Goal: Information Seeking & Learning: Learn about a topic

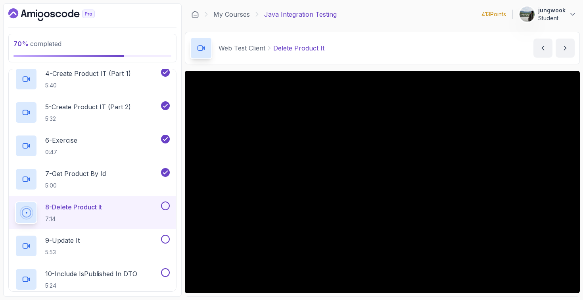
scroll to position [52, 0]
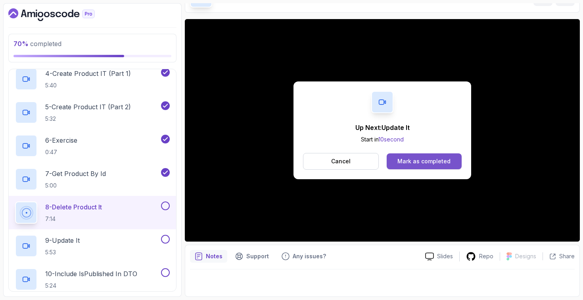
click at [429, 166] on button "Mark as completed" at bounding box center [424, 161] width 75 height 16
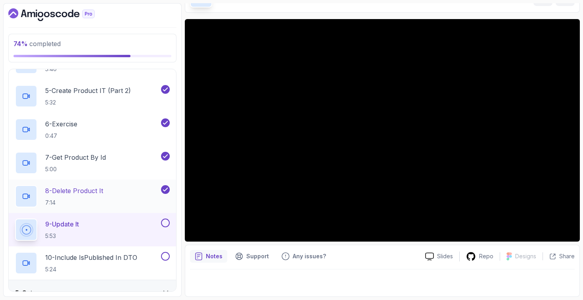
scroll to position [240, 0]
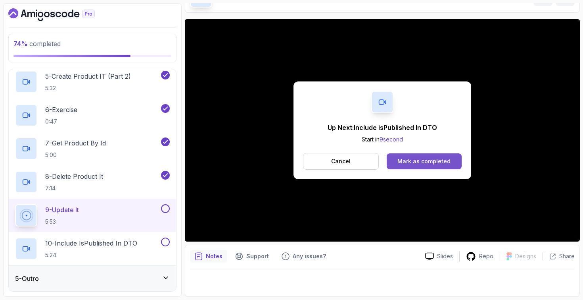
click at [406, 157] on div "Mark as completed" at bounding box center [424, 161] width 53 height 8
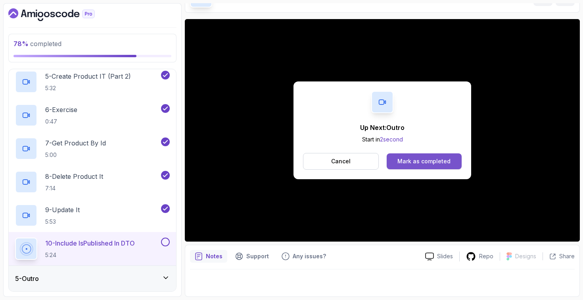
click at [399, 159] on div "Mark as completed" at bounding box center [424, 161] width 53 height 8
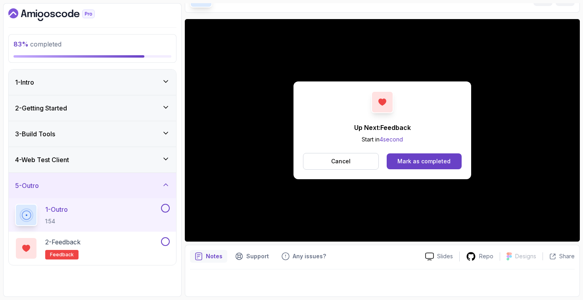
click at [66, 10] on icon "Dashboard" at bounding box center [51, 14] width 87 height 13
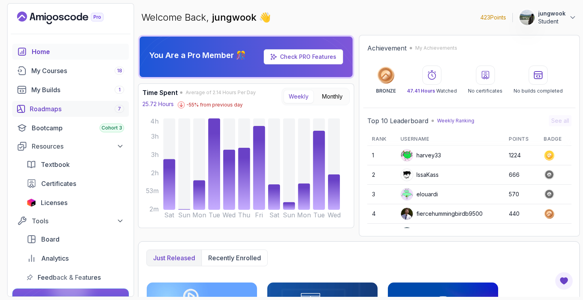
click at [40, 101] on link "Roadmaps 7" at bounding box center [70, 109] width 117 height 16
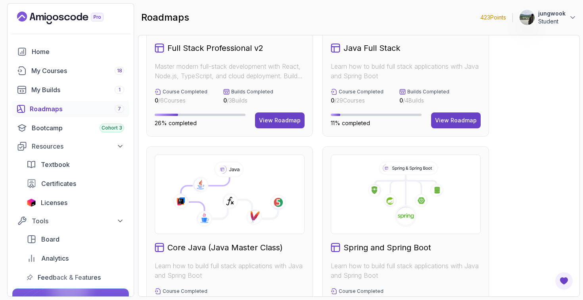
scroll to position [213, 0]
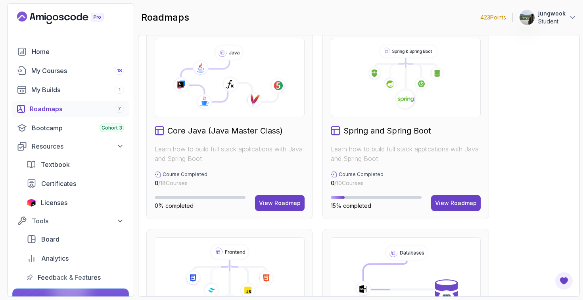
click at [108, 111] on div "Roadmaps 7" at bounding box center [77, 109] width 94 height 10
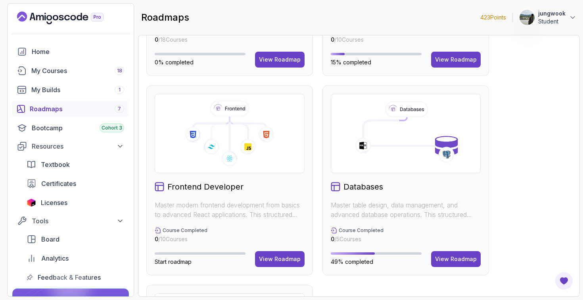
scroll to position [219, 0]
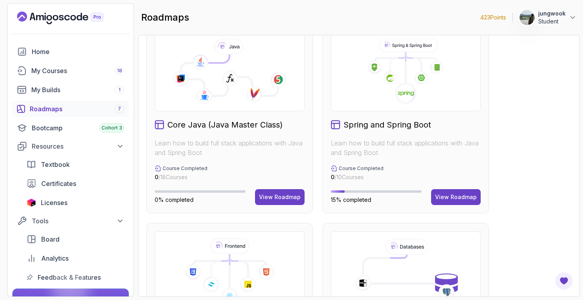
click at [396, 126] on h2 "Spring and Spring Boot" at bounding box center [388, 124] width 88 height 11
click at [458, 190] on button "View Roadmap" at bounding box center [456, 197] width 50 height 16
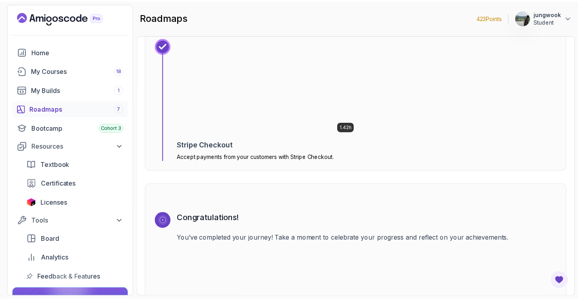
scroll to position [2600, 0]
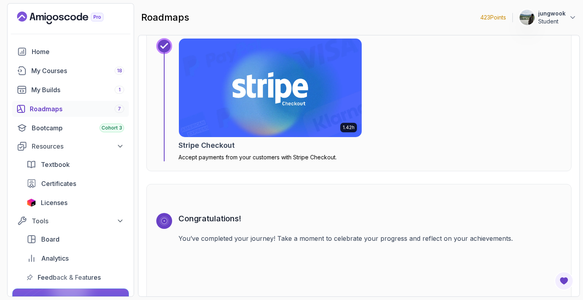
click at [256, 126] on img at bounding box center [270, 87] width 192 height 103
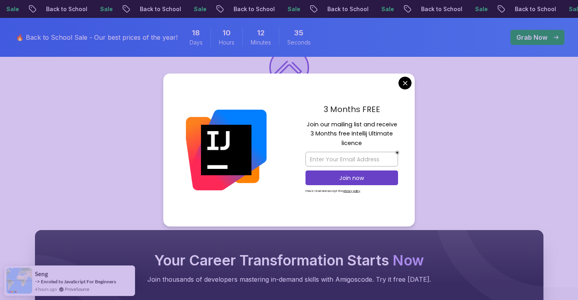
scroll to position [169, 0]
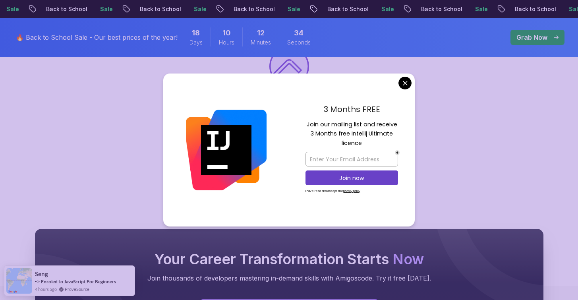
click at [409, 83] on body "Sale Back to School Sale Back to School Sale Back to School Sale Back to School…" at bounding box center [289, 217] width 578 height 772
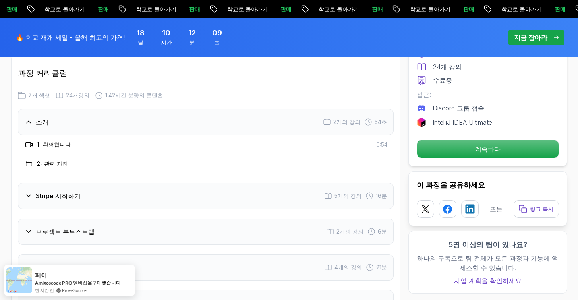
scroll to position [970, 0]
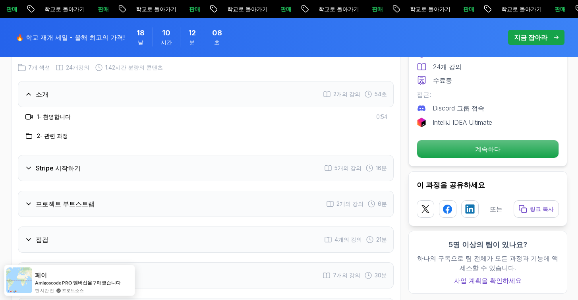
click at [249, 176] on div "Stripe 시작하기 5개의 강의 16분" at bounding box center [205, 168] width 375 height 26
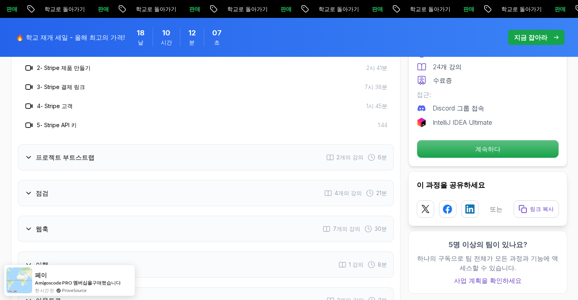
click at [243, 158] on div "프로젝트 부트스트랩 2개의 강의 6분" at bounding box center [205, 157] width 375 height 26
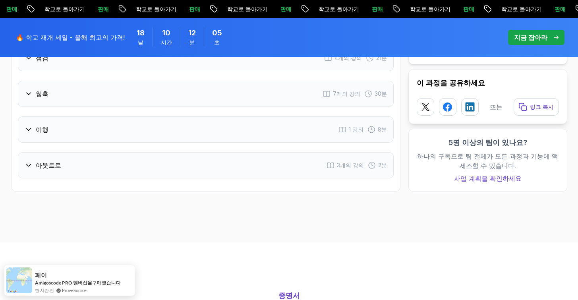
click at [243, 158] on div "아웃트로 3개의 강의 2분" at bounding box center [205, 165] width 375 height 26
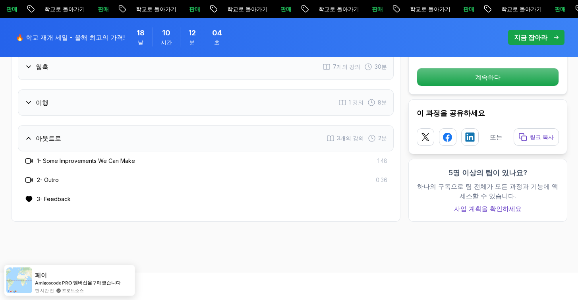
click at [247, 125] on div "아웃트로 3개의 강의 2분" at bounding box center [205, 138] width 375 height 26
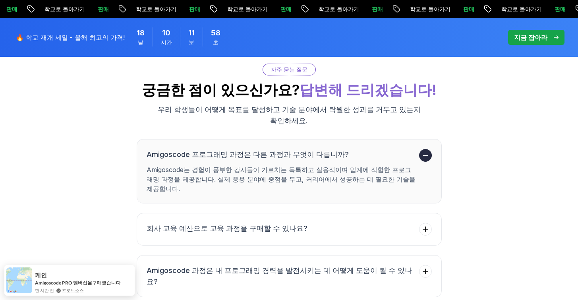
scroll to position [1629, 0]
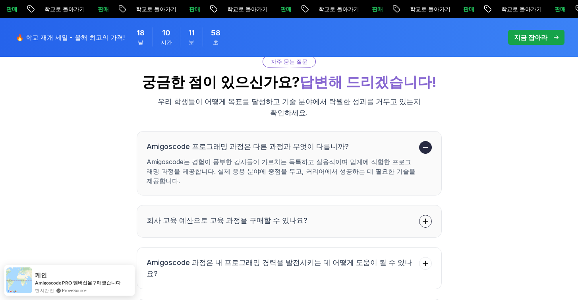
click at [231, 205] on button "회사 교육 예산으로 교육 과정을 구매할 수 있나요?" at bounding box center [289, 221] width 305 height 33
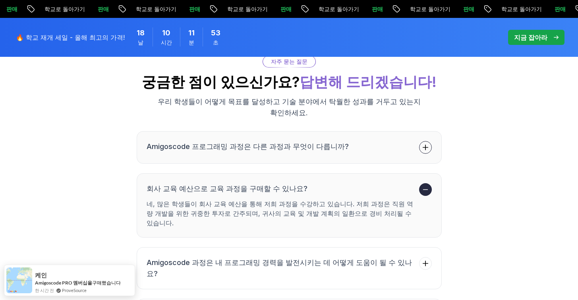
click at [348, 131] on button "Amigoscode 프로그래밍 과정은 다른 과정과 무엇이 다릅니까?" at bounding box center [289, 147] width 305 height 33
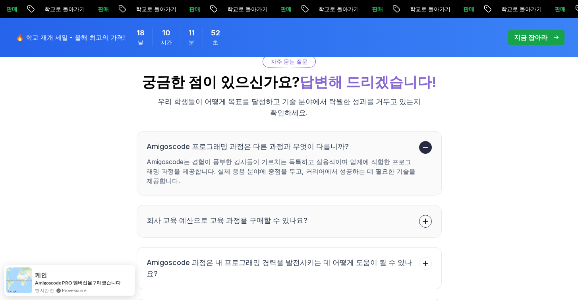
click at [327, 205] on button "회사 교육 예산으로 교육 과정을 구매할 수 있나요?" at bounding box center [289, 221] width 305 height 33
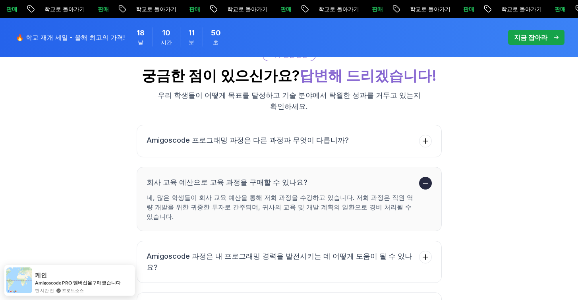
scroll to position [1637, 0]
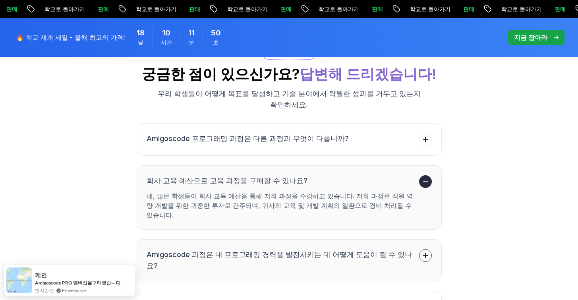
click at [298, 239] on button "Amigoscode 과정은 내 프로그래밍 경력을 발전시키는 데 어떻게 도움이 될 수 있나요?" at bounding box center [289, 260] width 305 height 42
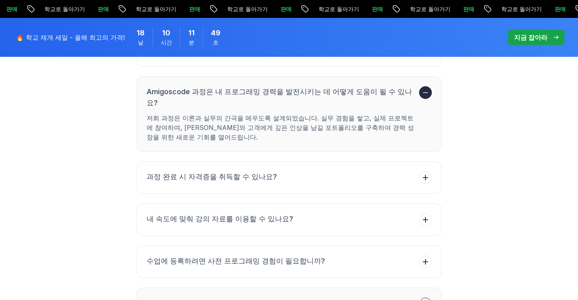
scroll to position [1808, 0]
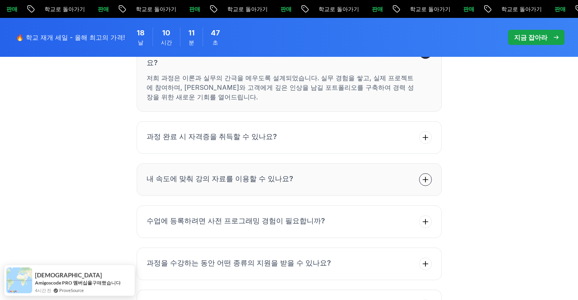
click at [304, 163] on button "내 속도에 맞춰 강의 자료를 이용할 수 있나요?" at bounding box center [289, 179] width 305 height 33
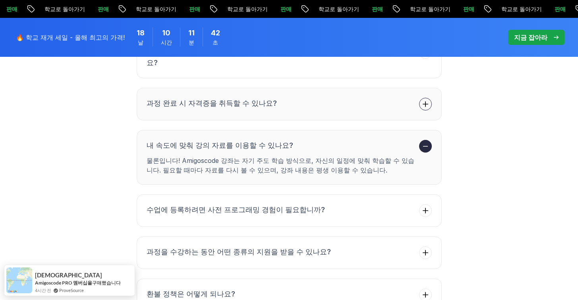
click at [306, 88] on button "과정 완료 시 자격증을 취득할 수 있나요?" at bounding box center [289, 104] width 305 height 33
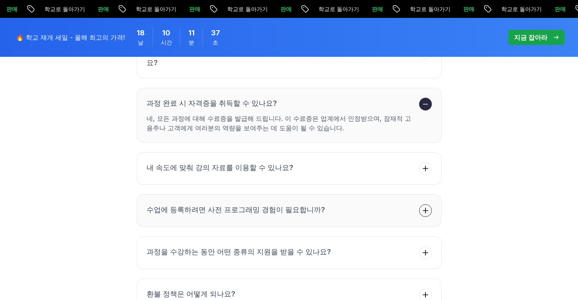
click at [214, 194] on button "수업에 등록하려면 사전 프로그래밍 경험이 필요합니까?" at bounding box center [289, 210] width 305 height 33
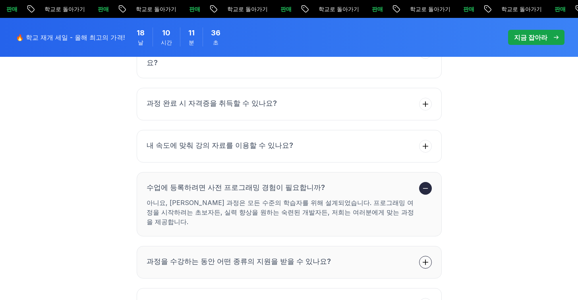
click at [200, 246] on button "과정을 수강하는 동안 어떤 종류의 지원을 받을 수 있나요?" at bounding box center [289, 262] width 305 height 33
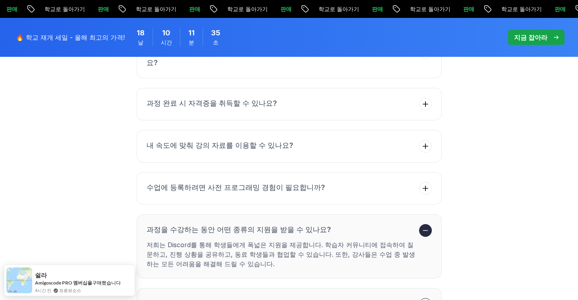
click at [189, 288] on button "환불 정책은 어떻게 되나요?" at bounding box center [289, 304] width 305 height 33
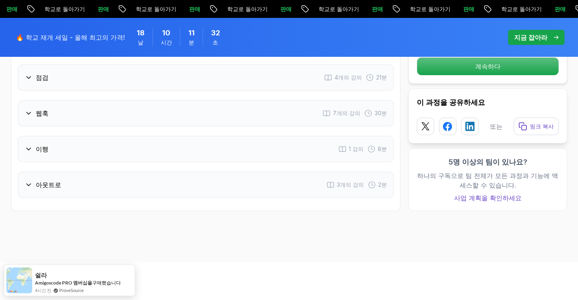
click at [222, 171] on div "아웃트로 3개의 강의 2분" at bounding box center [205, 184] width 375 height 26
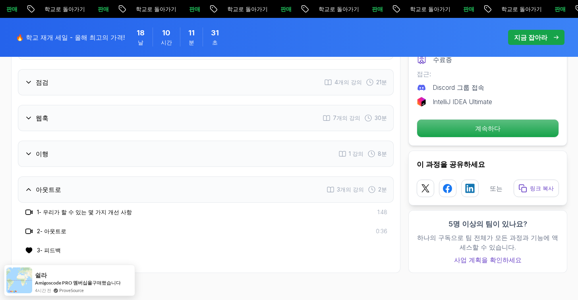
click at [226, 159] on div "이행 1 강의 8분" at bounding box center [205, 154] width 375 height 26
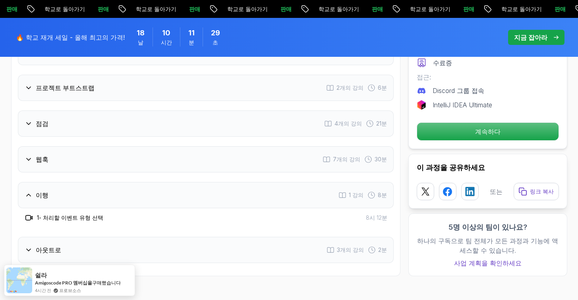
click at [224, 162] on div "웹훅 7개의 강의 30분" at bounding box center [205, 159] width 375 height 26
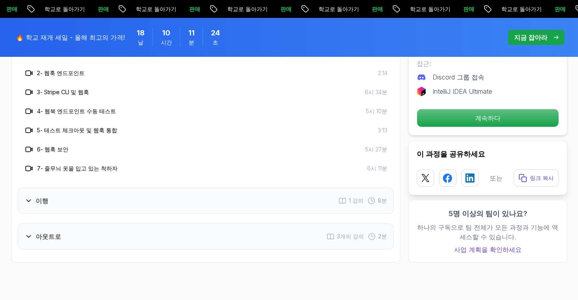
click at [190, 197] on div "이행 1 강의 8분" at bounding box center [205, 200] width 375 height 26
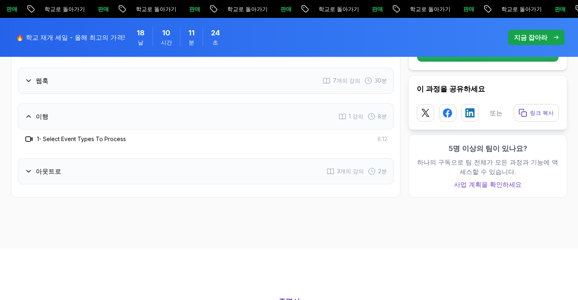
scroll to position [1176, 0]
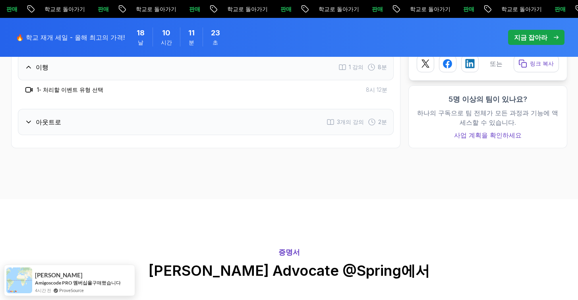
click at [219, 133] on div "아웃트로 3개의 강의 2분" at bounding box center [205, 122] width 375 height 26
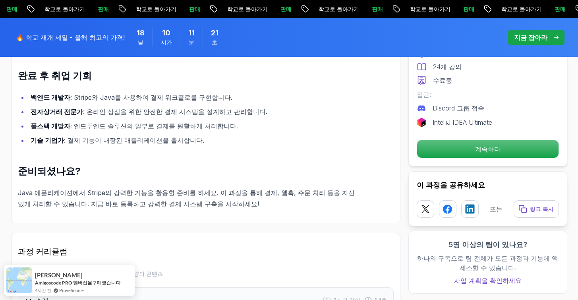
scroll to position [918, 0]
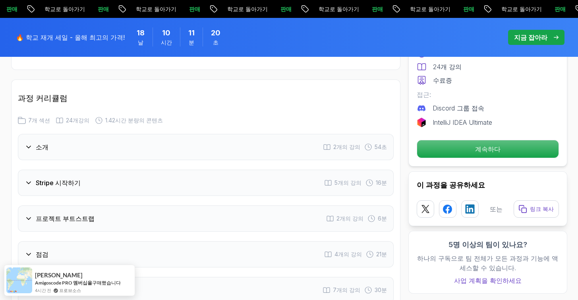
click at [198, 178] on div "Stripe 시작하기 5개의 강의 16분" at bounding box center [205, 182] width 375 height 26
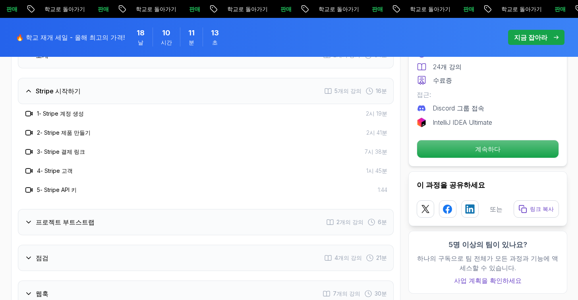
scroll to position [1008, 0]
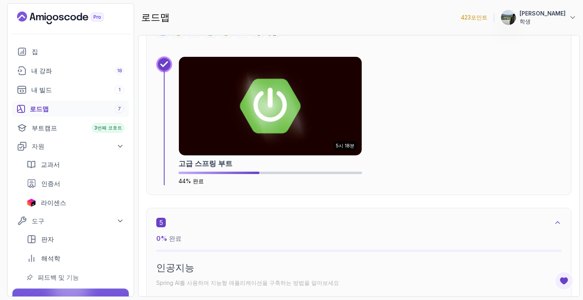
scroll to position [1313, 0]
click at [42, 111] on font "로드맵" at bounding box center [39, 109] width 19 height 8
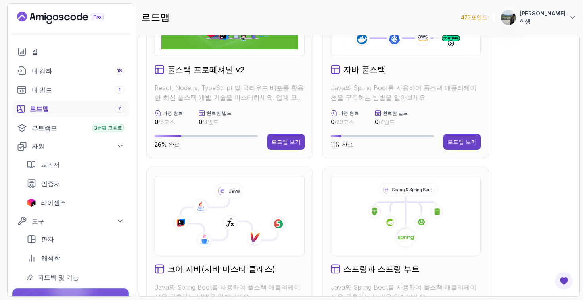
scroll to position [80, 0]
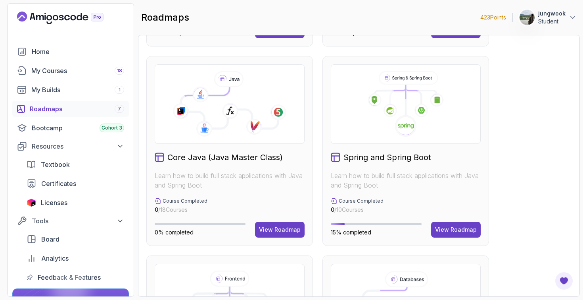
click at [517, 118] on div "Full Stack Professional v2 Master modern full-stack development with React, Nod…" at bounding box center [358, 250] width 425 height 787
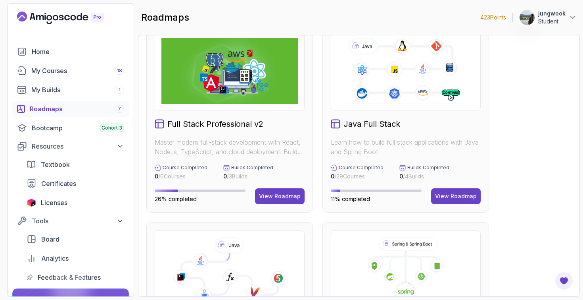
scroll to position [21, 0]
click at [281, 191] on button "View Roadmap" at bounding box center [280, 196] width 50 height 16
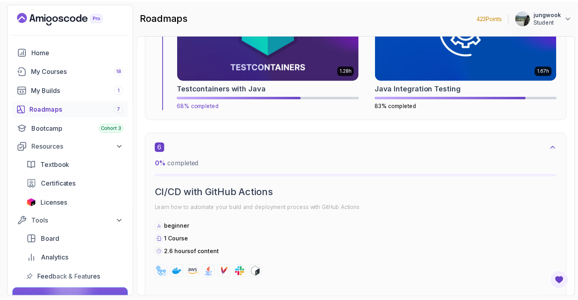
scroll to position [2321, 0]
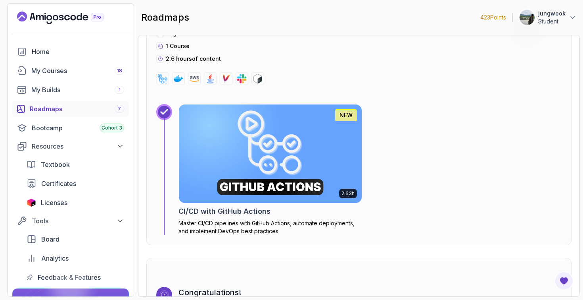
click at [301, 185] on img at bounding box center [270, 153] width 192 height 103
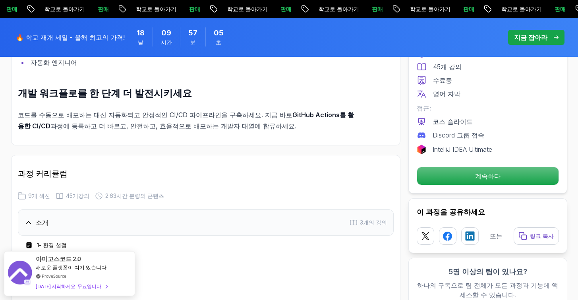
scroll to position [1243, 0]
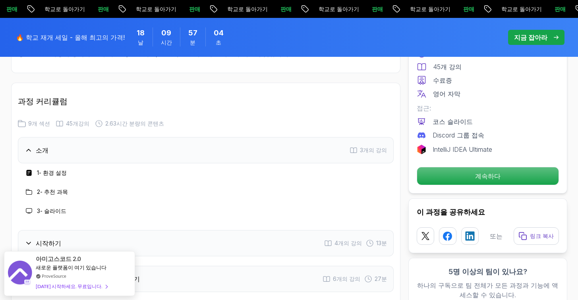
click at [269, 230] on div "시작하기 4개의 강의 13분" at bounding box center [205, 243] width 375 height 26
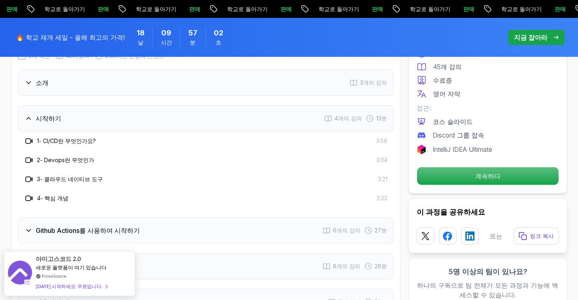
scroll to position [1251, 0]
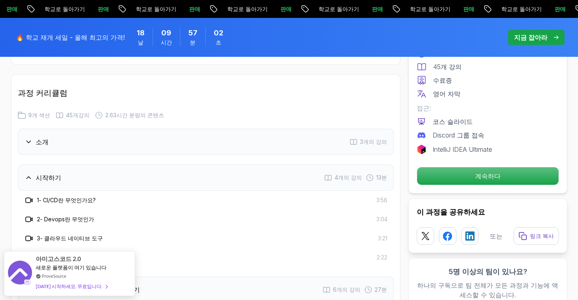
click at [218, 276] on div "Github Actions를 사용하여 시작하기 6개의 강의 27분" at bounding box center [205, 289] width 375 height 26
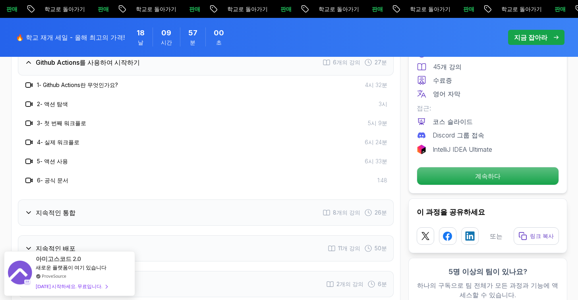
click at [247, 199] on div "지속적인 통합 8개의 강의 26분" at bounding box center [205, 212] width 375 height 26
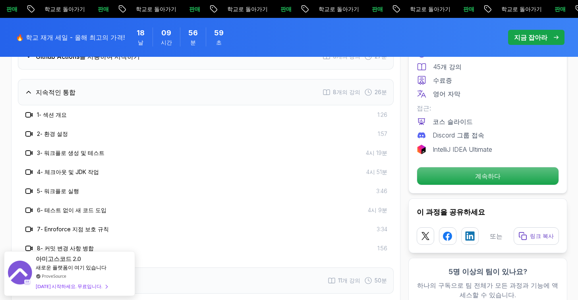
scroll to position [1448, 0]
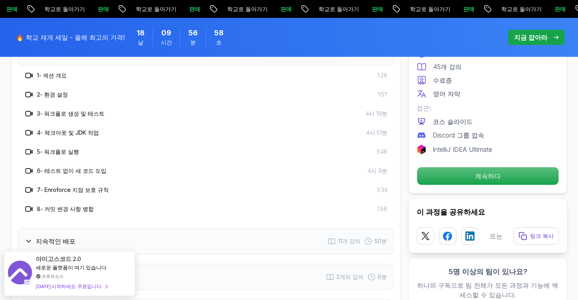
click at [214, 219] on div "소개 3개의 강의 시작하기 4개의 강의 13분 Github Actions를 사용하여 시작하기 6개의 강의 27분 지속적인 통합 8개의 강의 2…" at bounding box center [205, 165] width 375 height 464
click at [217, 228] on div "지속적인 배포 11개 강의 50분" at bounding box center [205, 241] width 375 height 26
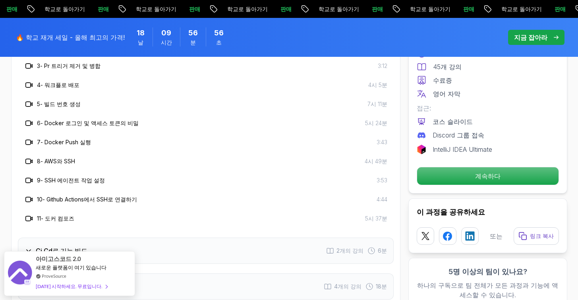
click at [217, 237] on div "Ci Cd로 기능 빌드 2개의 강의 6분" at bounding box center [205, 250] width 375 height 26
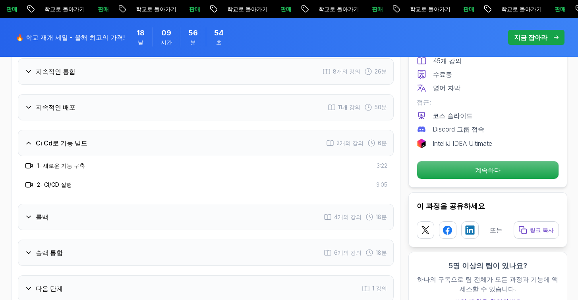
click at [236, 204] on div "롤백 4개의 강의 18분" at bounding box center [205, 217] width 375 height 26
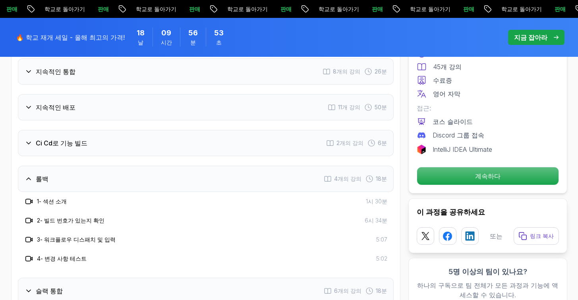
click at [206, 277] on div "슬랙 통합 6개의 강의 18분" at bounding box center [205, 290] width 375 height 26
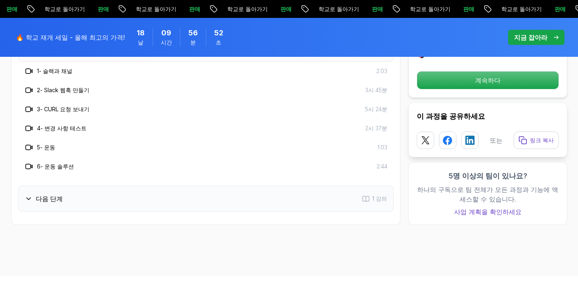
click at [225, 185] on div "다음 단계 1 강의" at bounding box center [205, 198] width 375 height 26
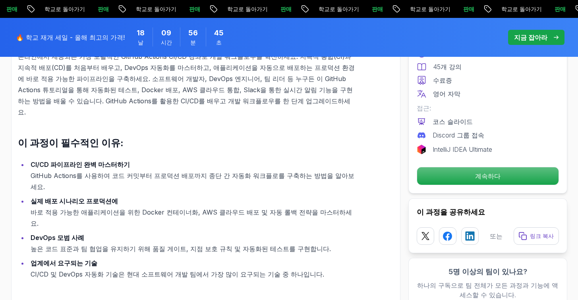
scroll to position [576, 0]
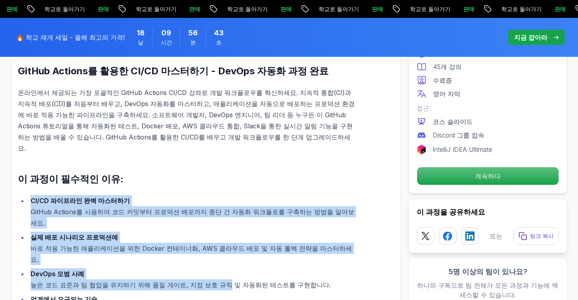
drag, startPoint x: 218, startPoint y: 154, endPoint x: 196, endPoint y: 246, distance: 94.3
click at [196, 268] on li "DevOps 모범 사례 높은 코드 표준과 팀 협업을 유지하기 위해 품질 게이트, 지점 보호 규칙 및 자동화된 테스트를 구현합니다." at bounding box center [191, 279] width 327 height 22
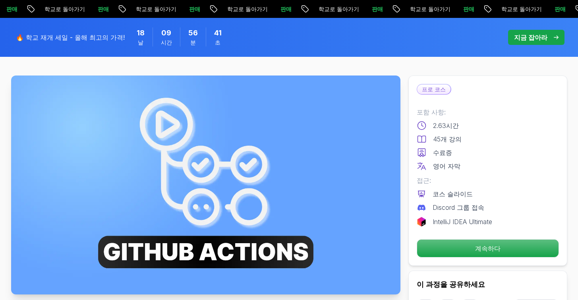
scroll to position [0, 0]
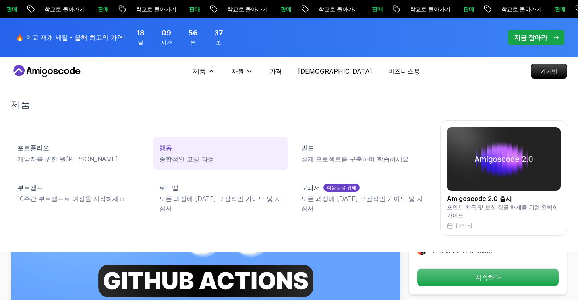
click at [184, 148] on div "행동" at bounding box center [220, 148] width 123 height 10
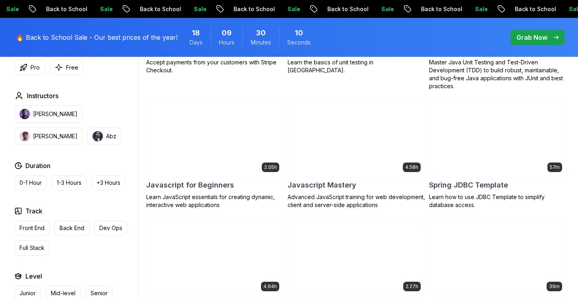
scroll to position [1511, 0]
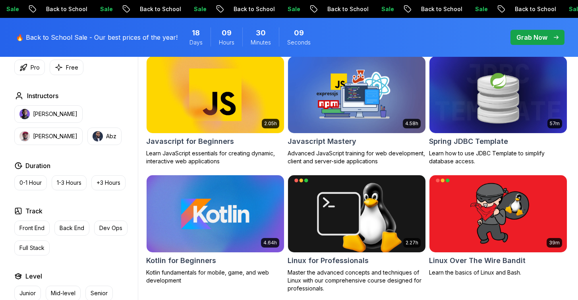
click at [202, 206] on img at bounding box center [215, 213] width 144 height 81
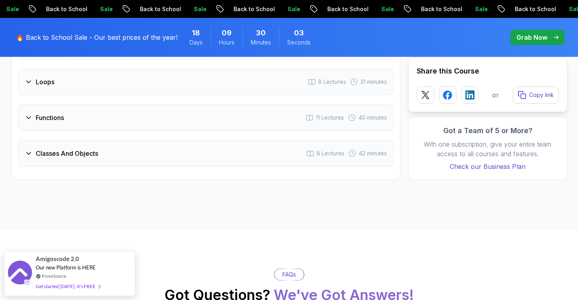
click at [237, 166] on div "Classes And Objects 8 Lectures 42 minutes" at bounding box center [205, 153] width 375 height 26
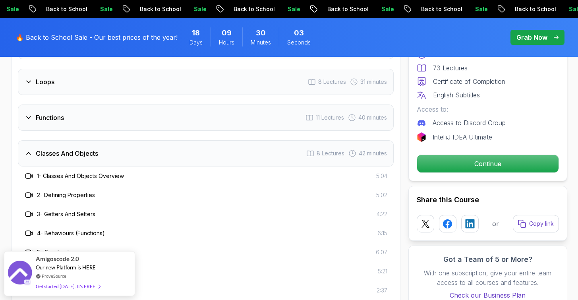
click at [242, 156] on div "Classes And Objects 8 Lectures 42 minutes" at bounding box center [205, 153] width 375 height 26
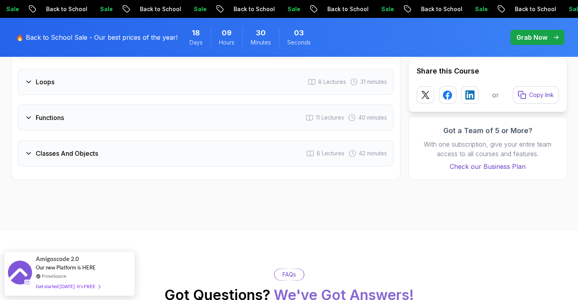
click at [242, 156] on div "Classes And Objects 8 Lectures 42 minutes" at bounding box center [205, 153] width 375 height 26
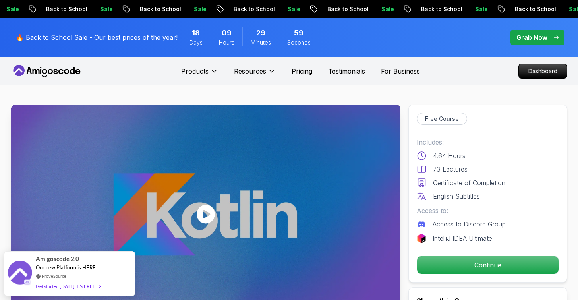
click at [26, 75] on icon at bounding box center [46, 71] width 71 height 13
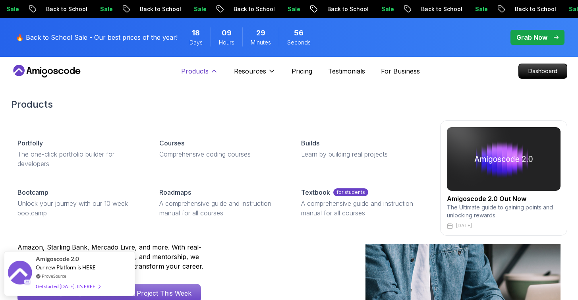
click at [211, 72] on icon at bounding box center [214, 71] width 8 height 8
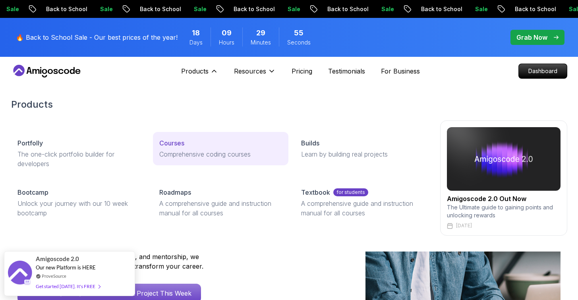
click at [178, 139] on p "Courses" at bounding box center [171, 143] width 25 height 10
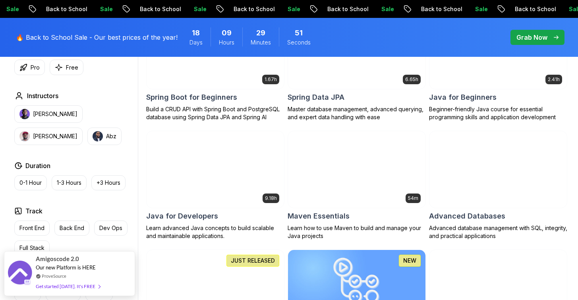
scroll to position [303, 0]
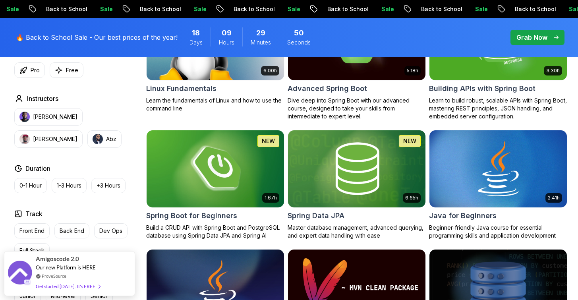
click at [391, 82] on div "5.18h Advanced Spring Boot Dive deep into Spring Boot with our advanced course,…" at bounding box center [356, 61] width 138 height 117
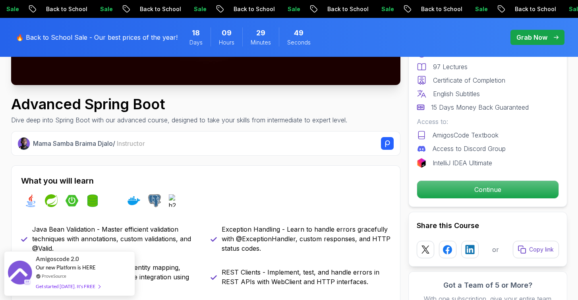
scroll to position [285, 0]
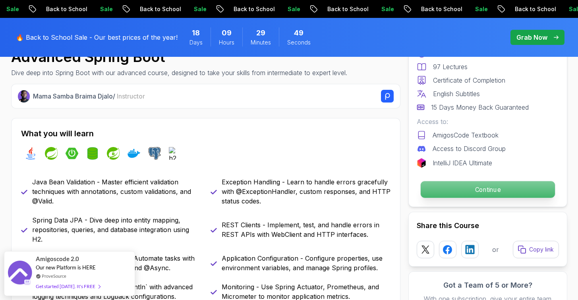
click at [462, 189] on p "Continue" at bounding box center [487, 189] width 134 height 17
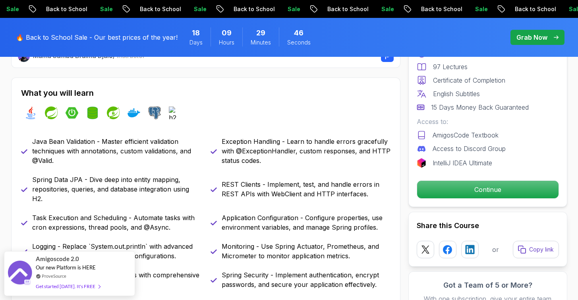
scroll to position [347, 0]
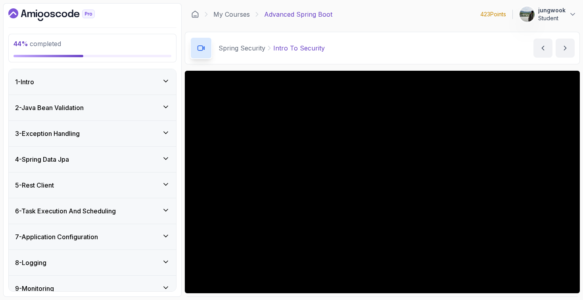
click at [107, 146] on div "3 - Exception Handling" at bounding box center [92, 133] width 167 height 25
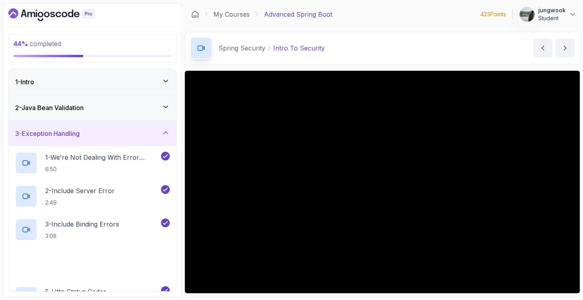
click at [124, 103] on div "2 - Java Bean Validation" at bounding box center [92, 108] width 155 height 10
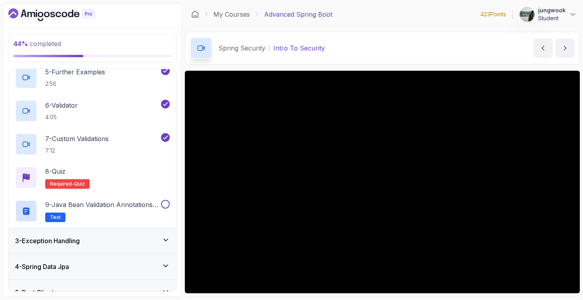
scroll to position [345, 0]
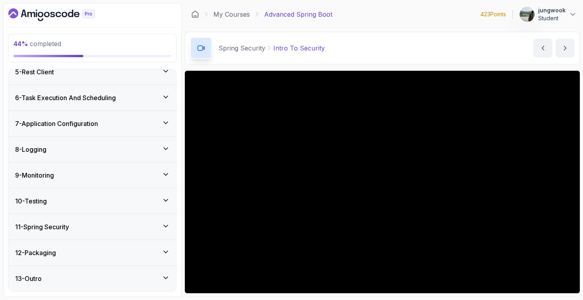
click at [127, 221] on div "11 - Spring Security" at bounding box center [92, 226] width 167 height 25
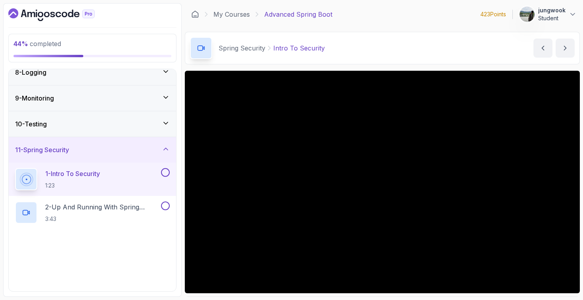
scroll to position [262, 0]
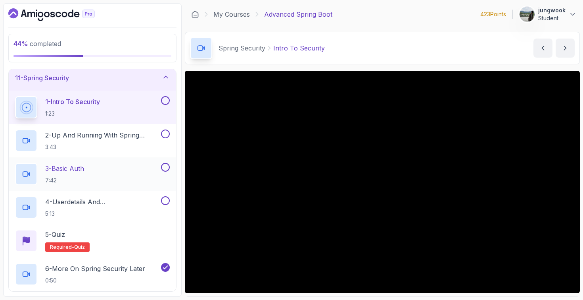
click at [119, 183] on div "3 - Basic Auth 7:42" at bounding box center [87, 174] width 144 height 22
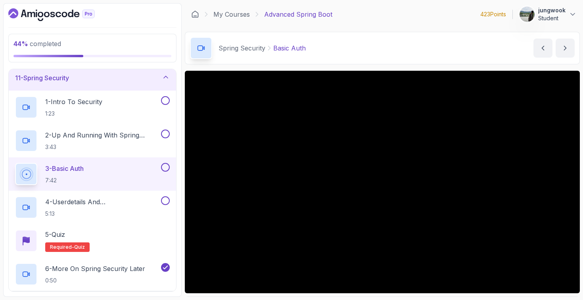
click at [129, 203] on p "4 - Userdetails And Bcryptpasswordencoder" at bounding box center [102, 202] width 114 height 10
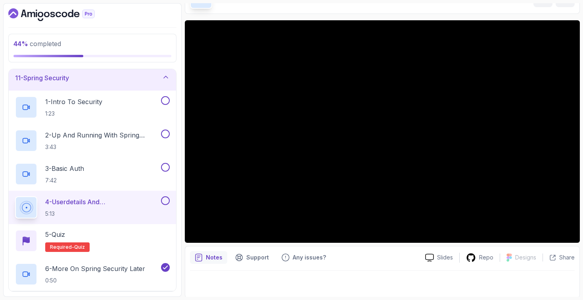
scroll to position [52, 0]
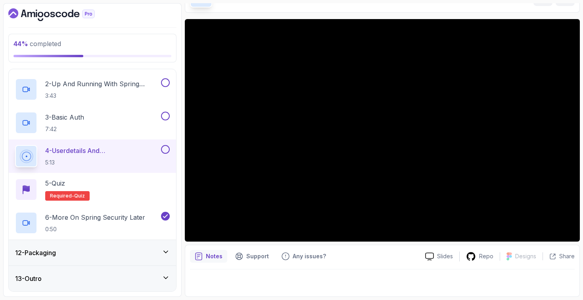
click at [156, 248] on div "12 - Packaging" at bounding box center [92, 253] width 155 height 10
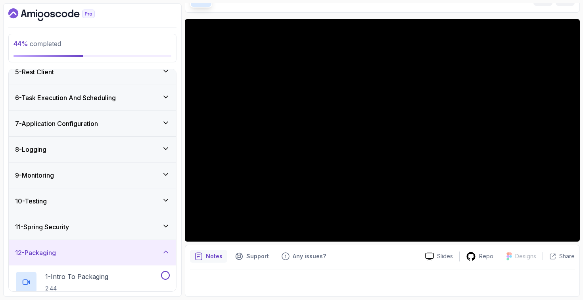
scroll to position [246, 0]
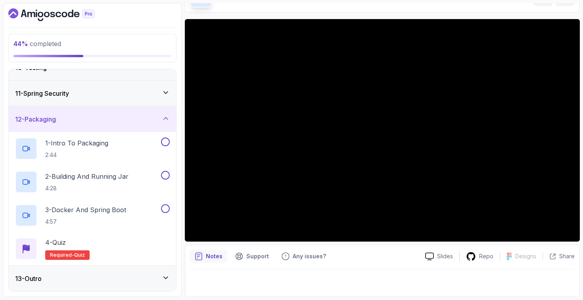
click at [149, 277] on div "13 - Outro" at bounding box center [92, 278] width 155 height 10
